Goal: Information Seeking & Learning: Learn about a topic

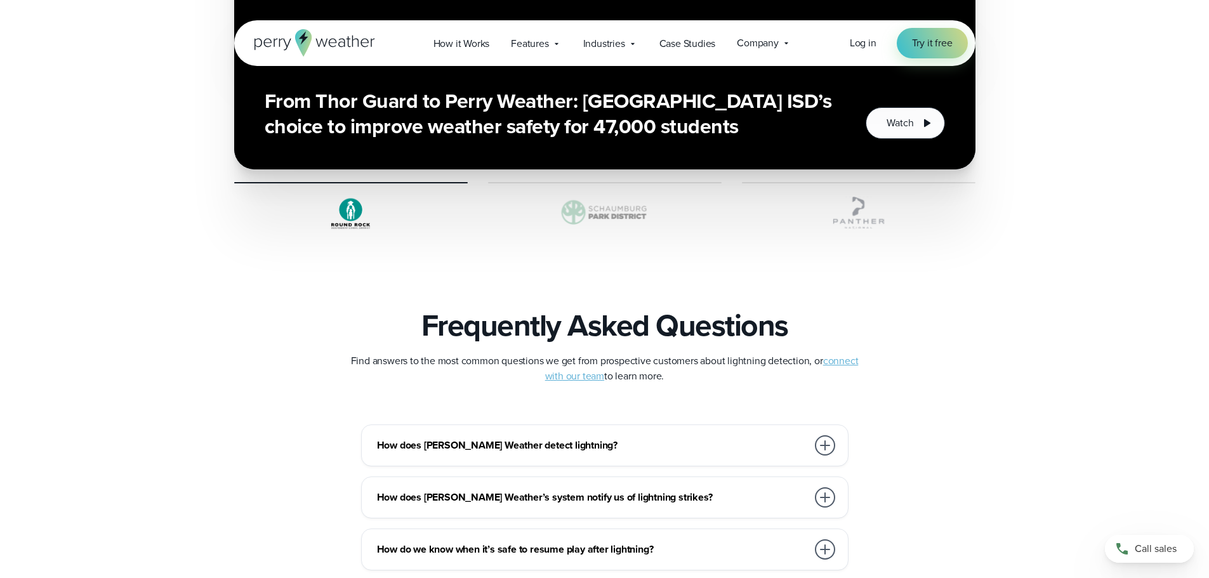
scroll to position [2474, 0]
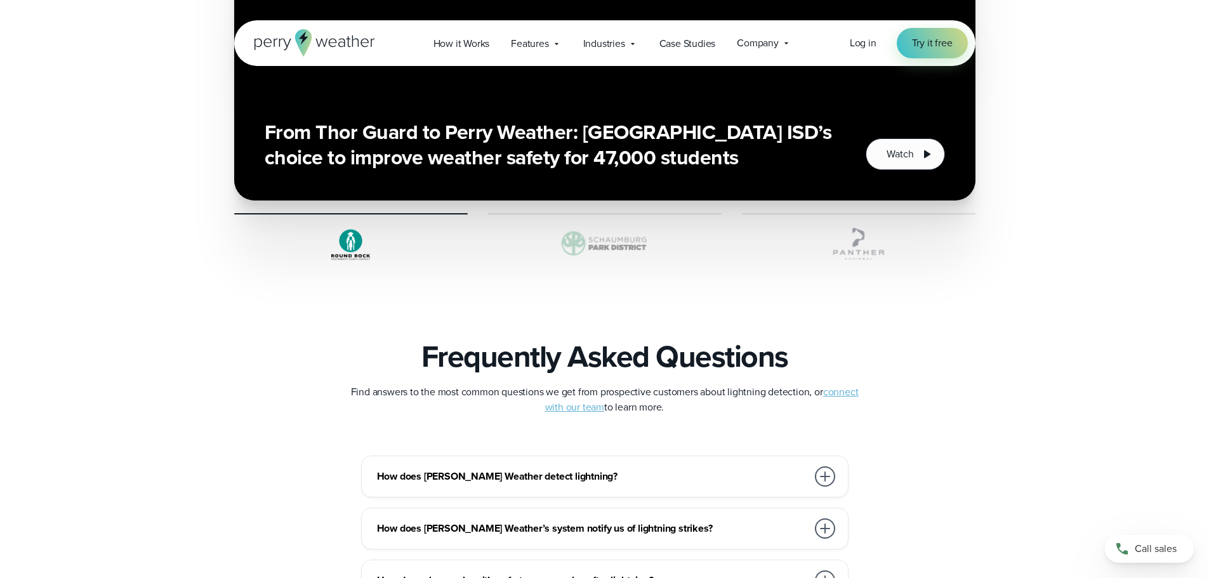
click at [618, 242] on img at bounding box center [604, 244] width 233 height 38
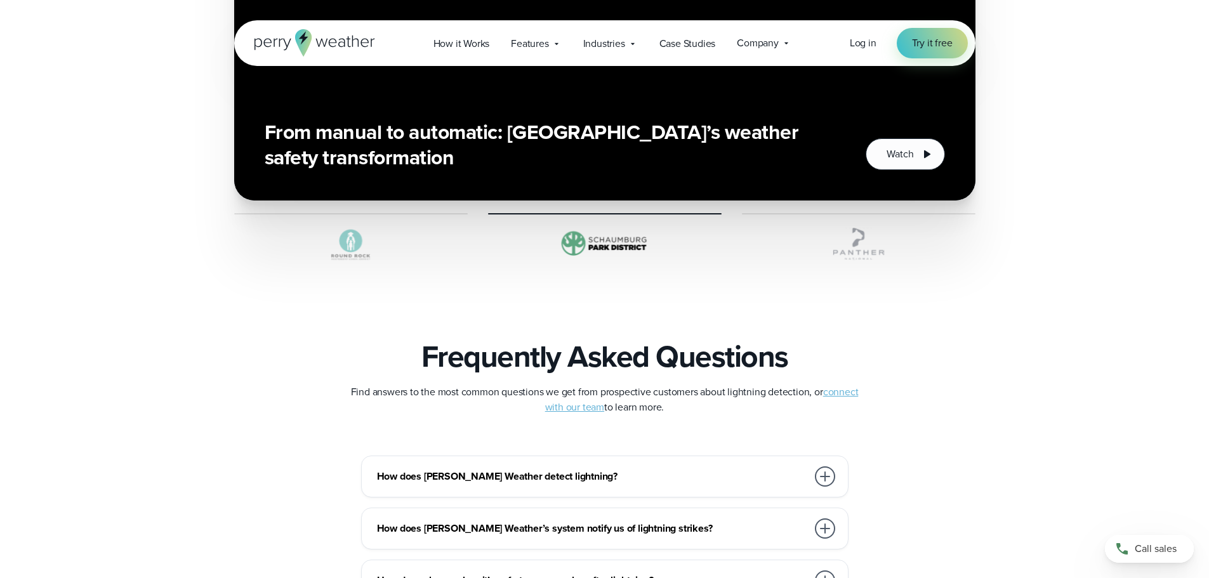
click at [349, 240] on img at bounding box center [350, 244] width 233 height 38
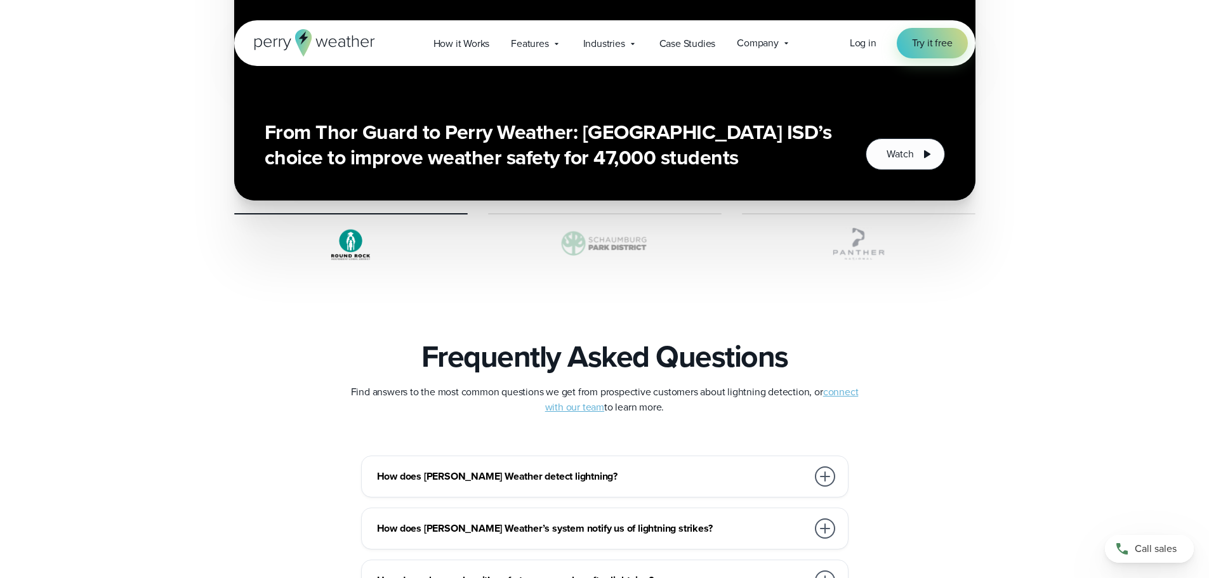
click at [874, 244] on img at bounding box center [858, 244] width 233 height 38
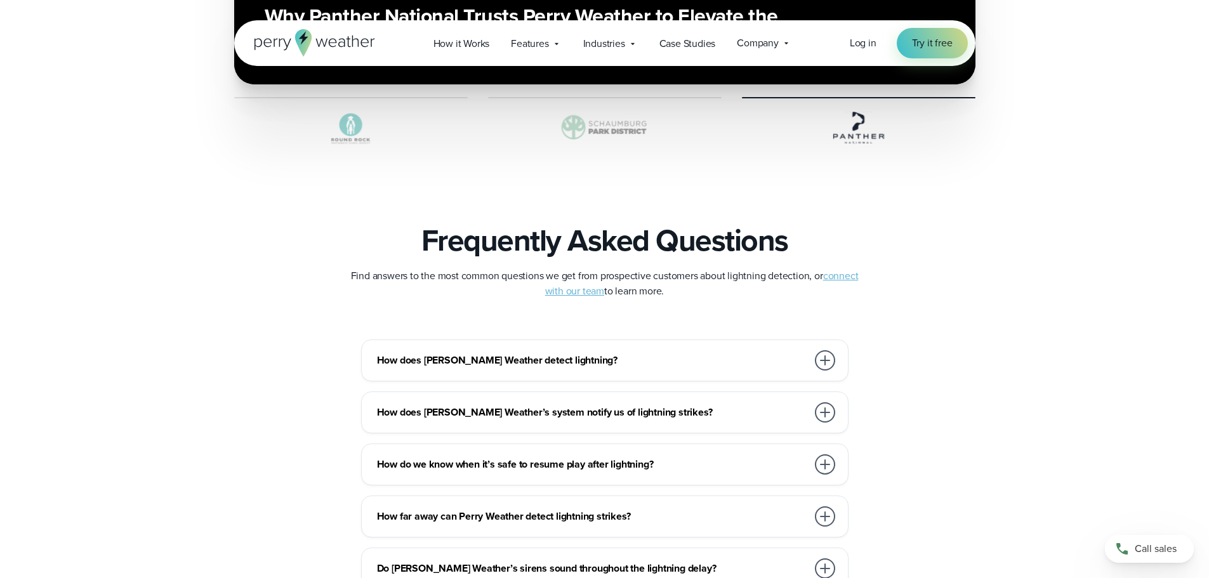
scroll to position [2665, 0]
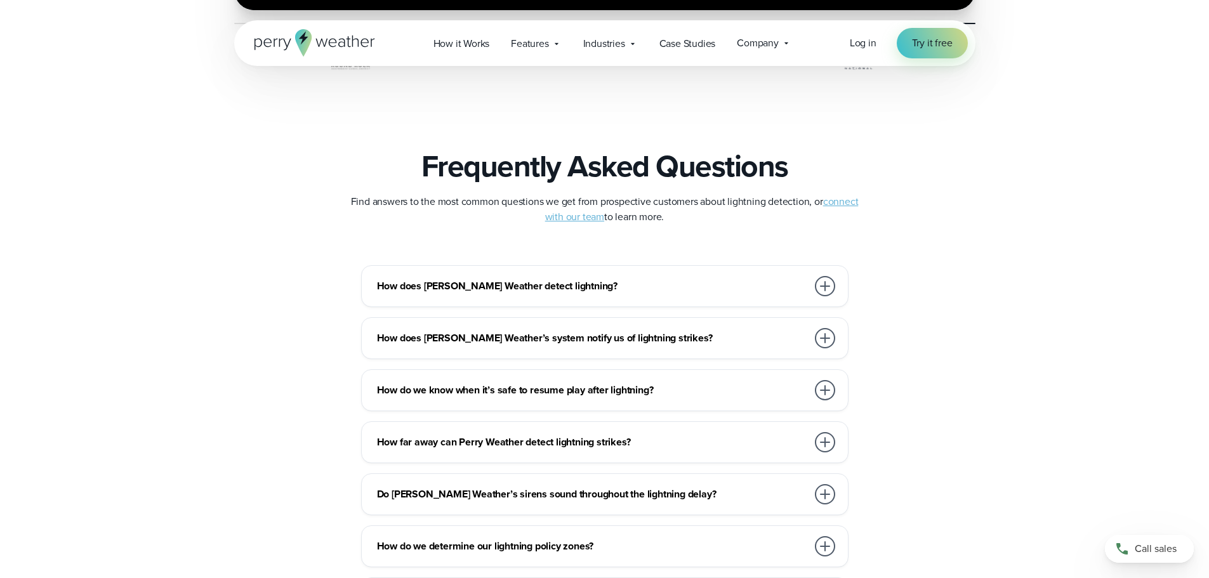
click at [461, 325] on div "How does Perry Weather’s system notify us of lightning strikes?" at bounding box center [607, 337] width 461 height 25
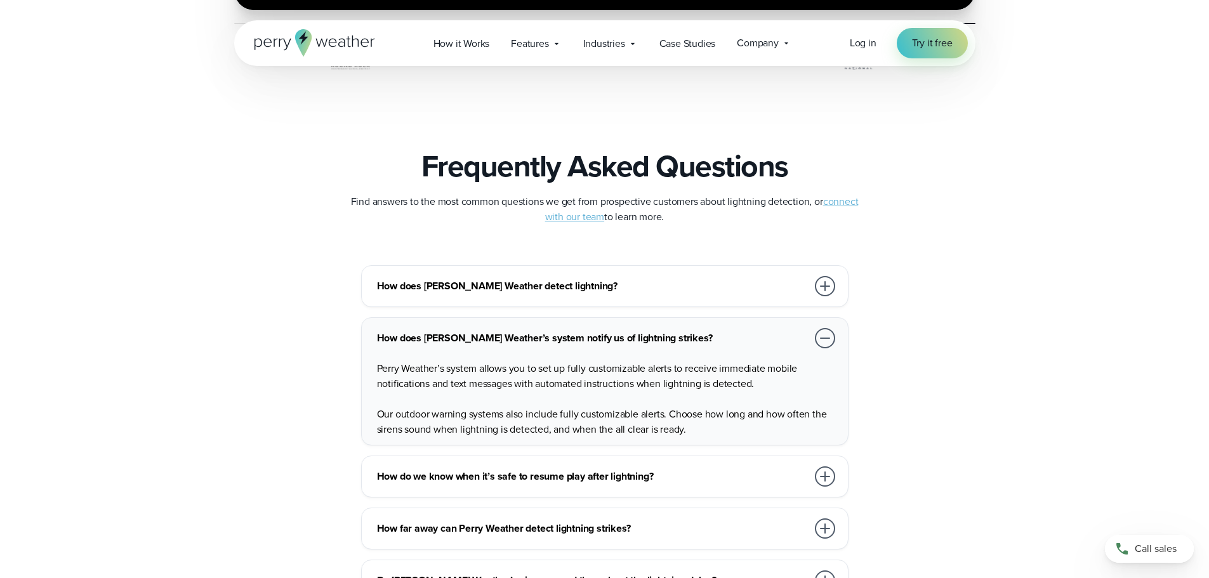
click at [466, 331] on h3 "How does Perry Weather’s system notify us of lightning strikes?" at bounding box center [592, 338] width 430 height 15
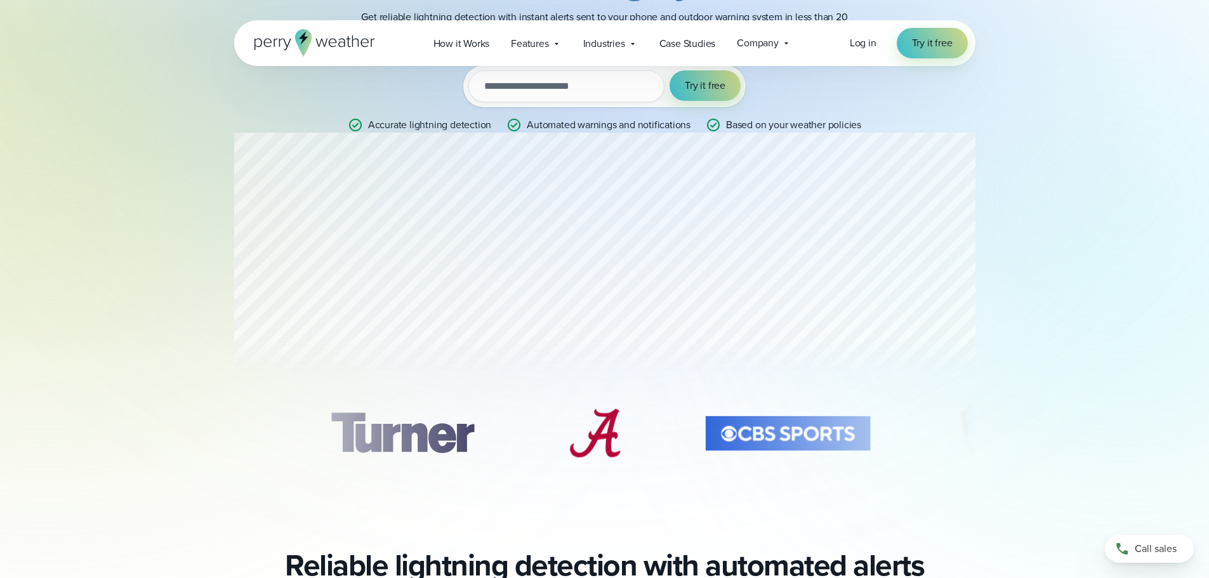
scroll to position [317, 0]
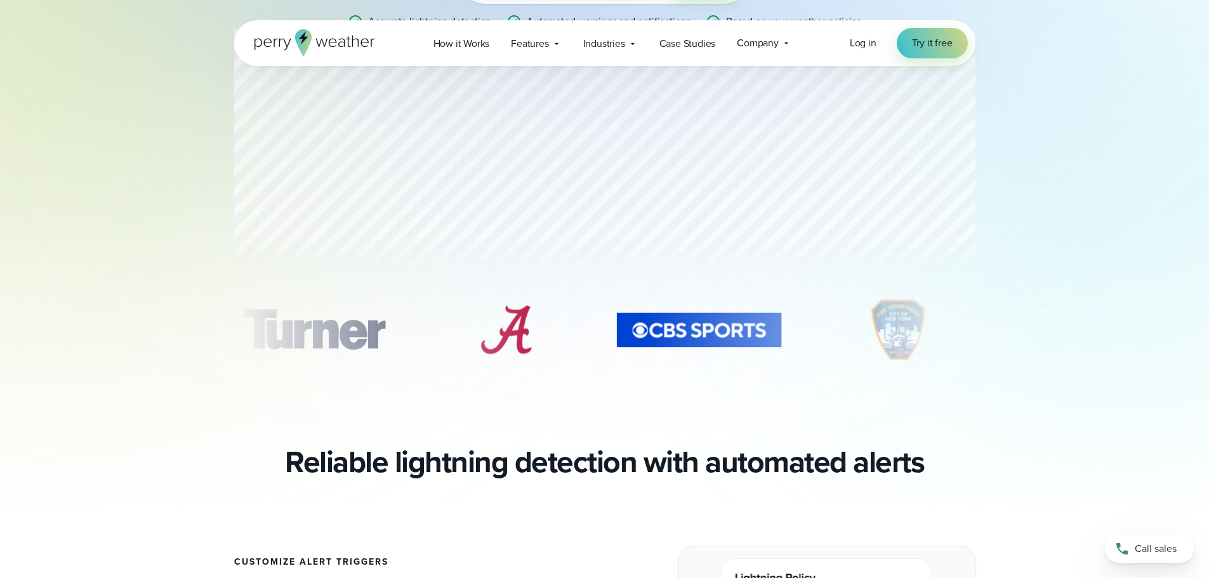
click at [883, 334] on img "8 of 11" at bounding box center [899, 329] width 98 height 63
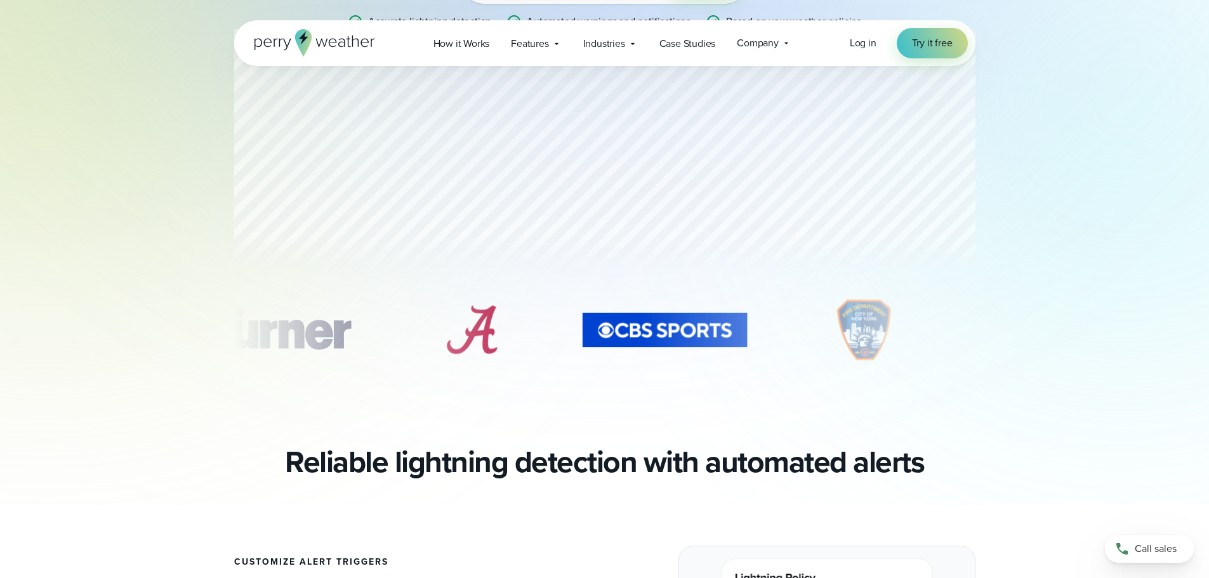
scroll to position [0, 0]
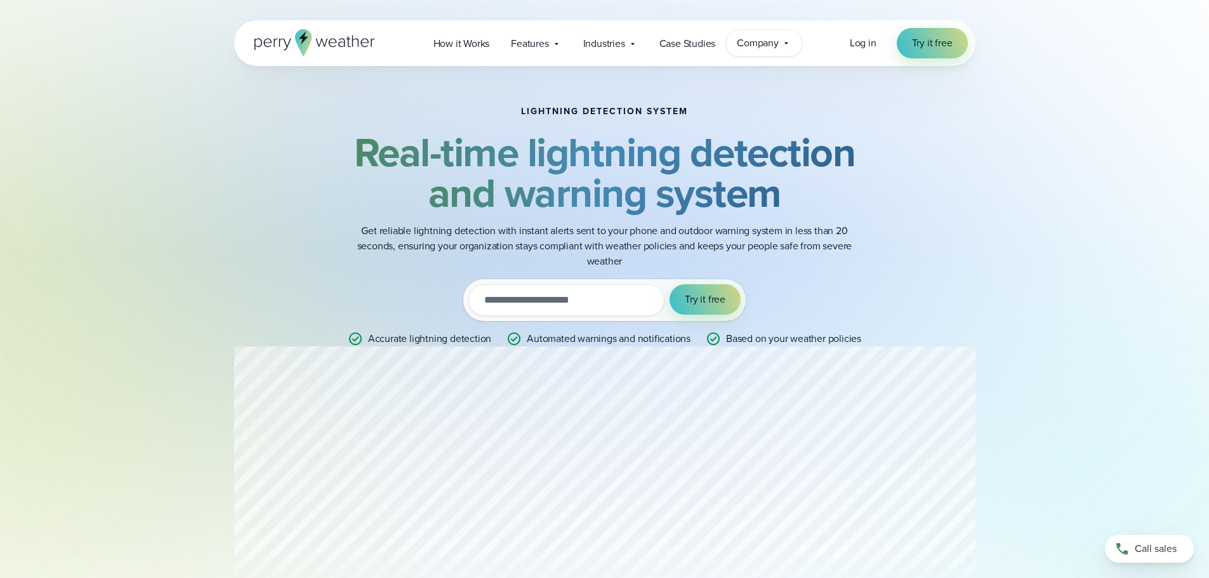
click at [775, 39] on span "Company" at bounding box center [758, 43] width 42 height 15
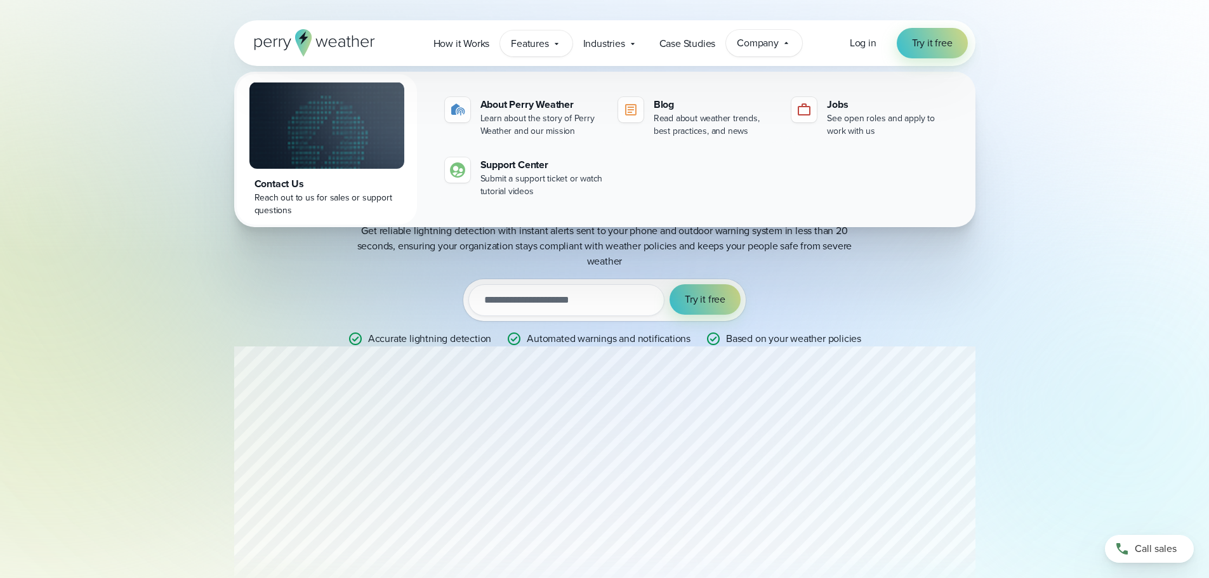
click at [551, 45] on div "Features Explore All Features Explore Perry Weather's on-site weather hardware …" at bounding box center [536, 43] width 72 height 26
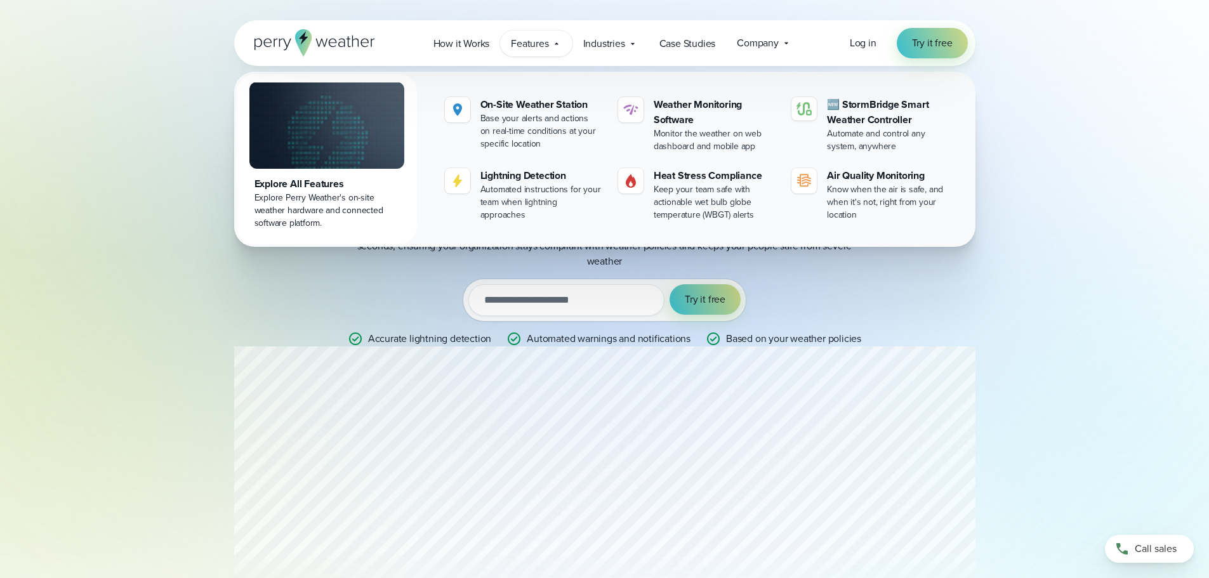
click at [551, 45] on div "Features Explore All Features Explore Perry Weather's on-site weather hardware …" at bounding box center [536, 43] width 72 height 26
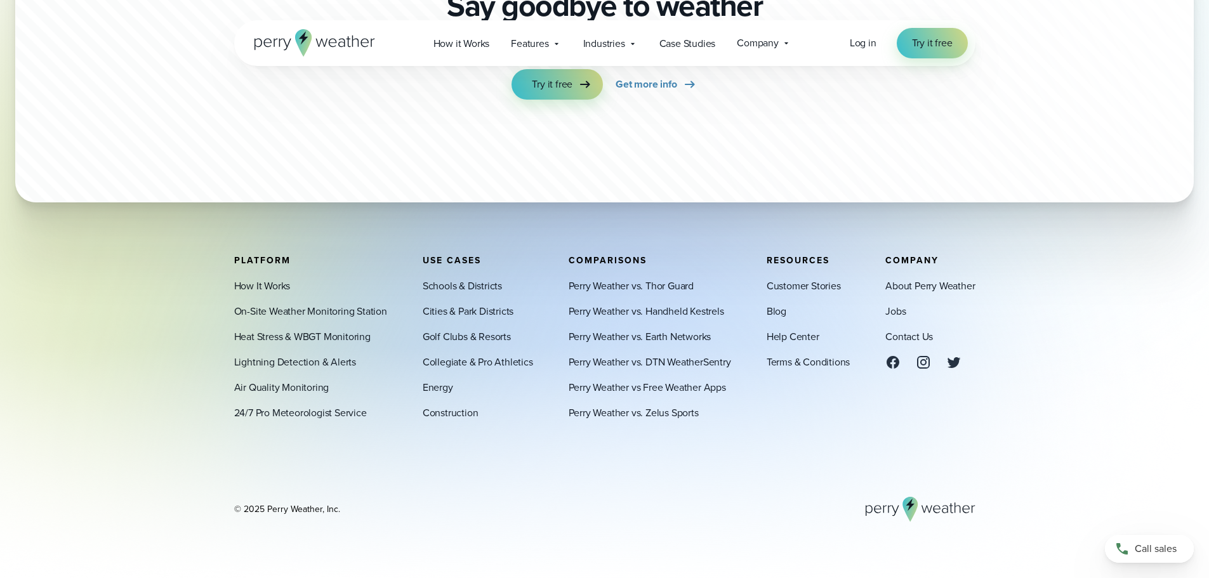
scroll to position [3890, 0]
